Goal: Information Seeking & Learning: Learn about a topic

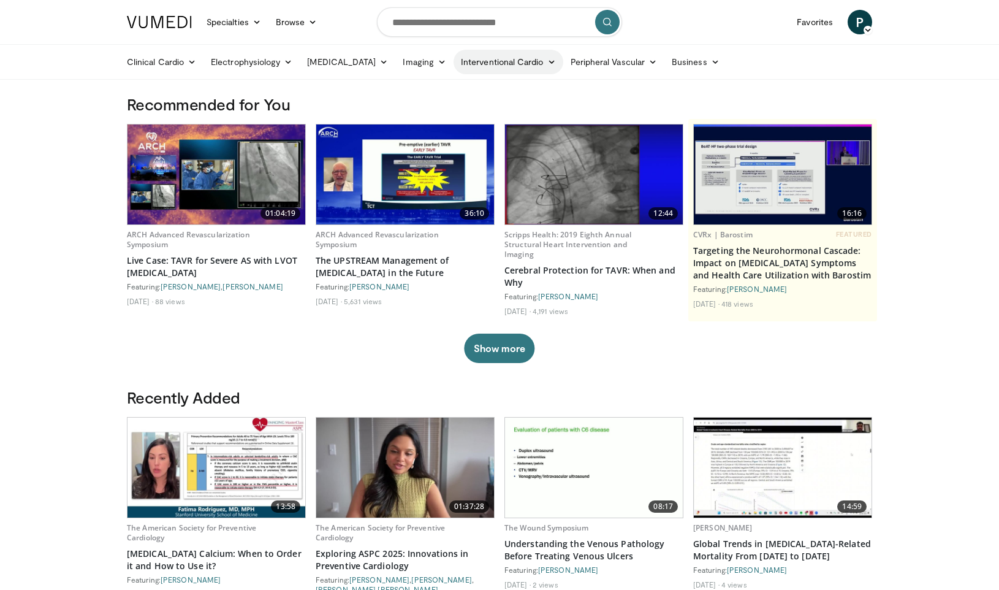
click at [547, 63] on icon at bounding box center [551, 62] width 9 height 9
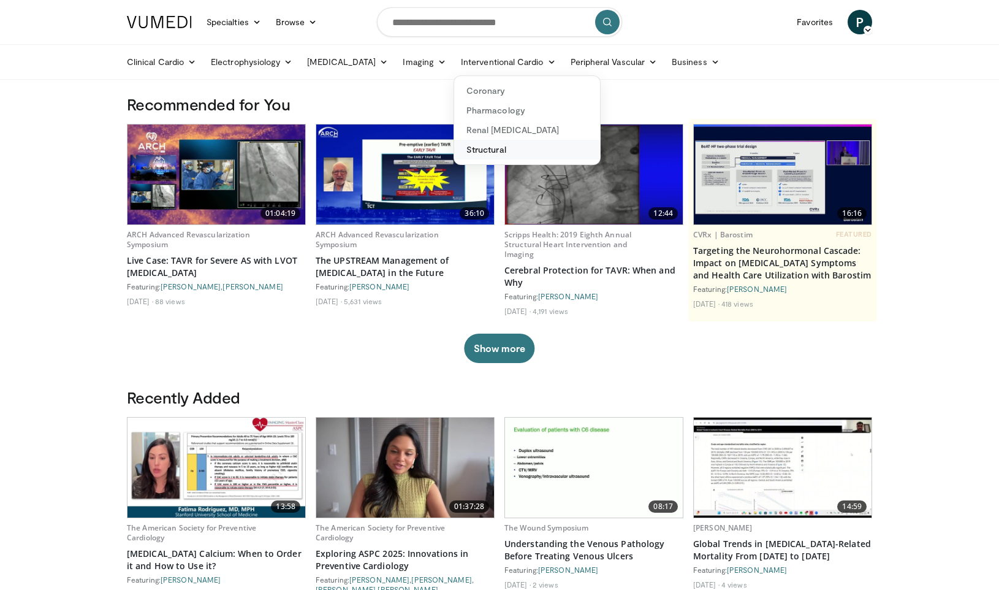
click at [491, 152] on link "Structural" at bounding box center [527, 150] width 146 height 20
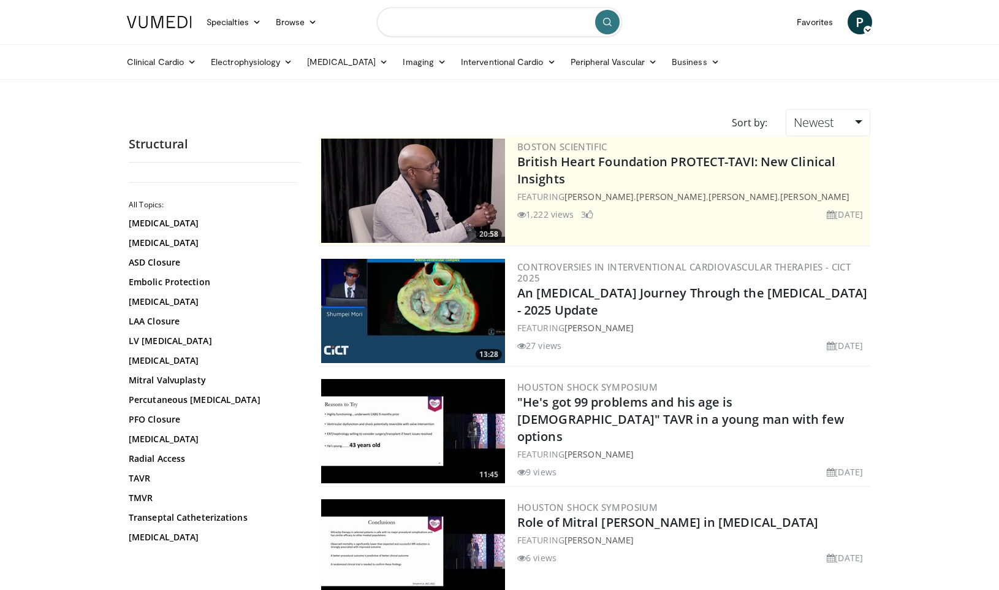
click at [514, 25] on input "Search topics, interventions" at bounding box center [499, 21] width 245 height 29
type input "**********"
click at [162, 536] on link "Tricuspid Valve" at bounding box center [211, 537] width 165 height 12
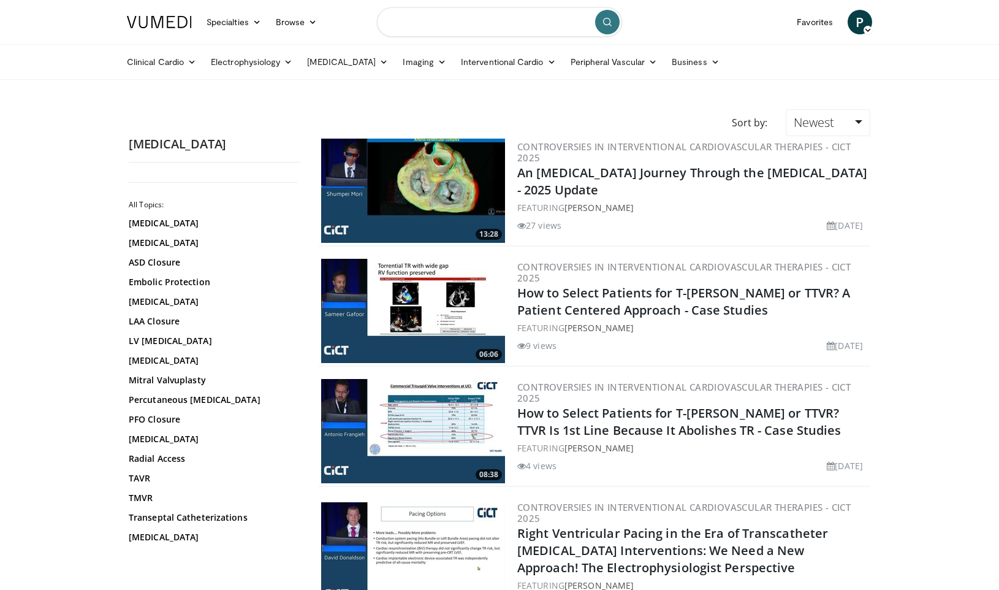
click at [474, 24] on input "Search topics, interventions" at bounding box center [499, 21] width 245 height 29
type input "**********"
click at [609, 24] on icon "submit" at bounding box center [607, 22] width 10 height 10
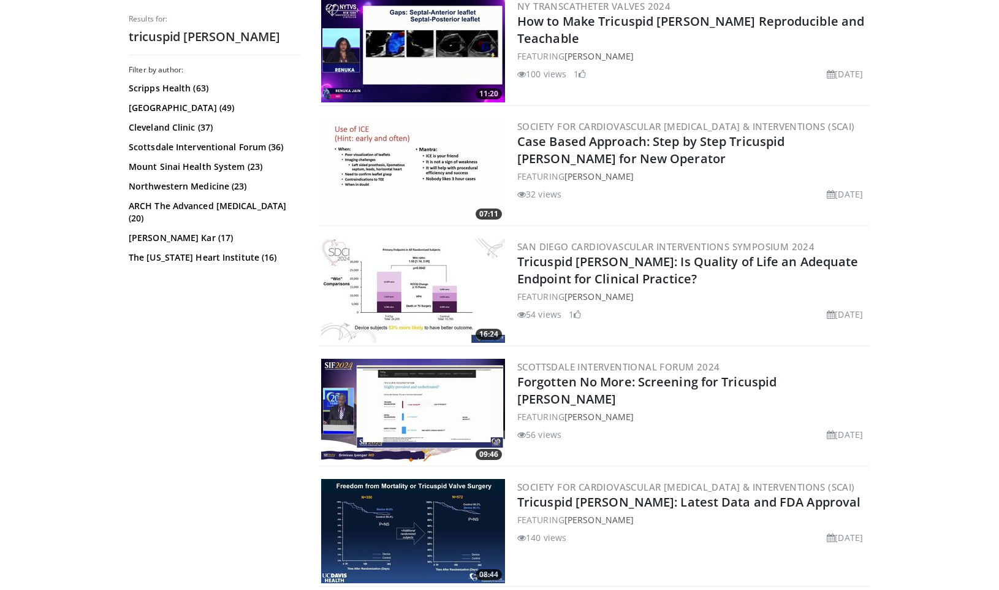
scroll to position [496, 0]
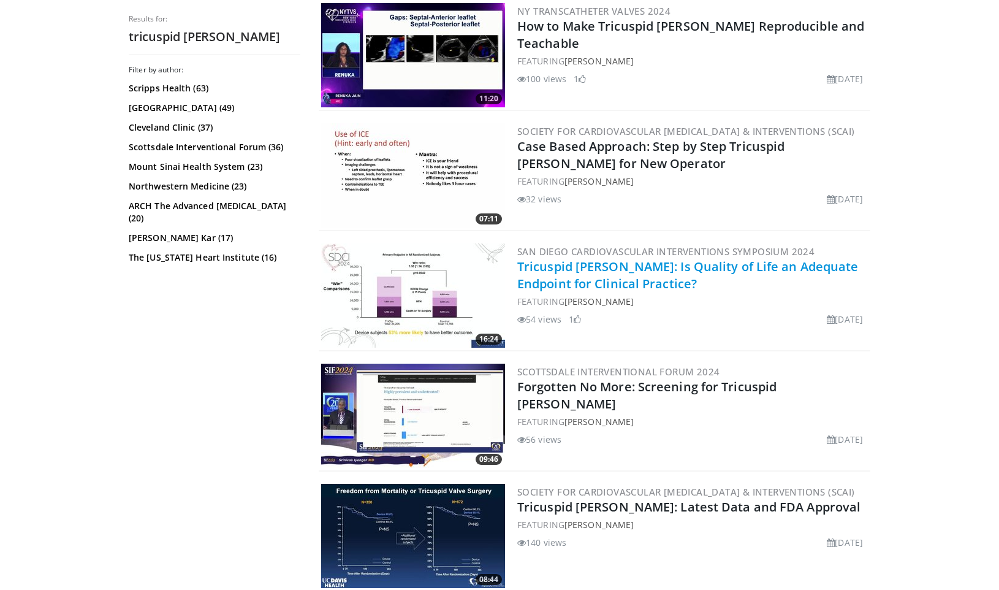
click at [719, 265] on link "Tricuspid TEER: Is Quality of Life an Adequate Endpoint for Clinical Practice?" at bounding box center [687, 275] width 341 height 34
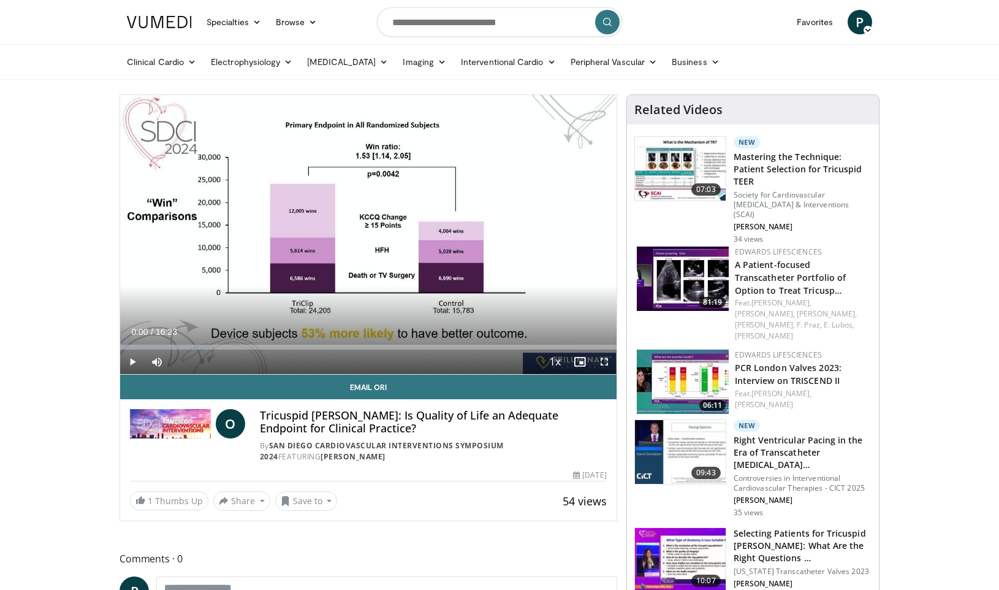
click at [131, 360] on span "Video Player" at bounding box center [132, 361] width 25 height 25
click at [134, 362] on span "Video Player" at bounding box center [132, 361] width 25 height 25
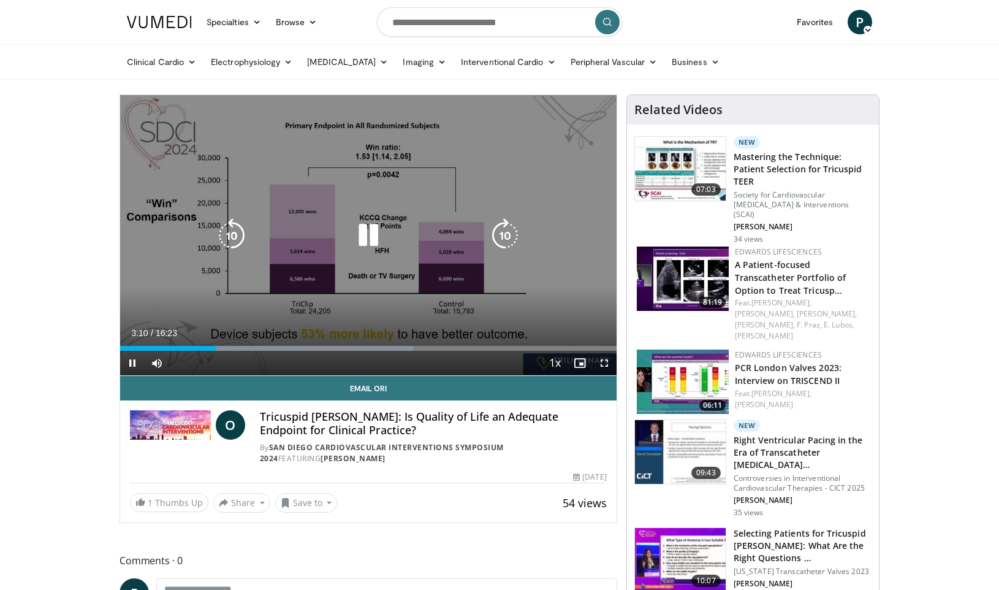
click at [365, 236] on icon "Video Player" at bounding box center [368, 235] width 34 height 34
